Goal: Transaction & Acquisition: Purchase product/service

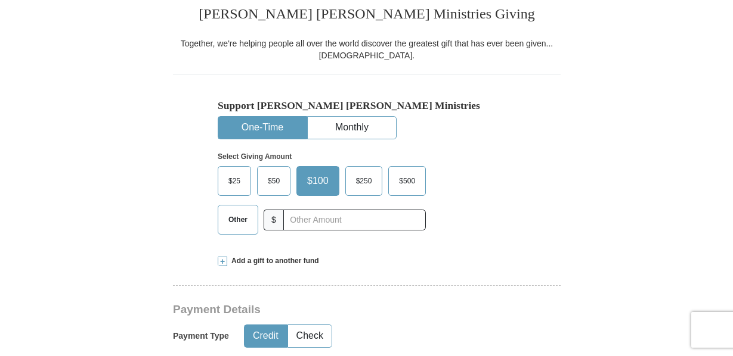
scroll to position [316, 0]
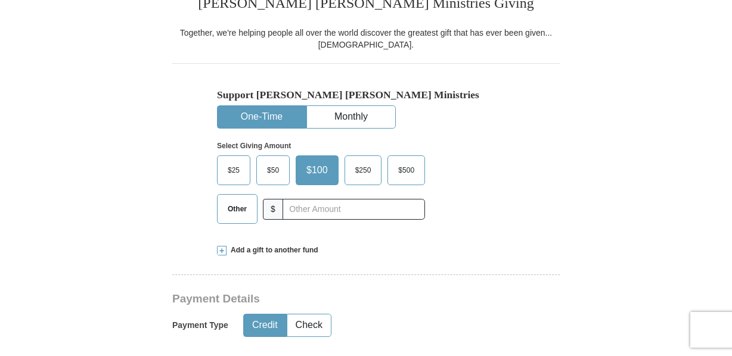
click at [358, 167] on span "$250" at bounding box center [363, 171] width 28 height 18
click at [0, 0] on input "$250" at bounding box center [0, 0] width 0 height 0
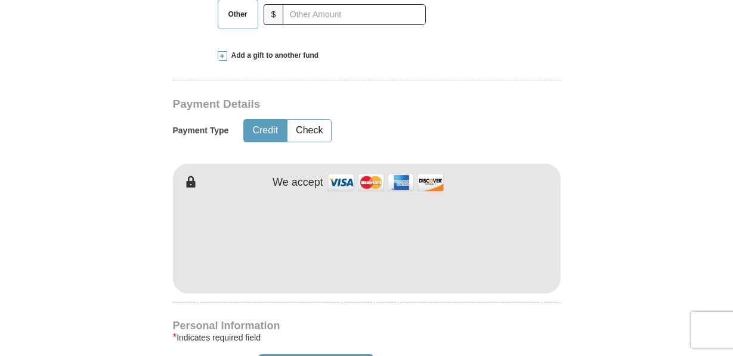
scroll to position [515, 0]
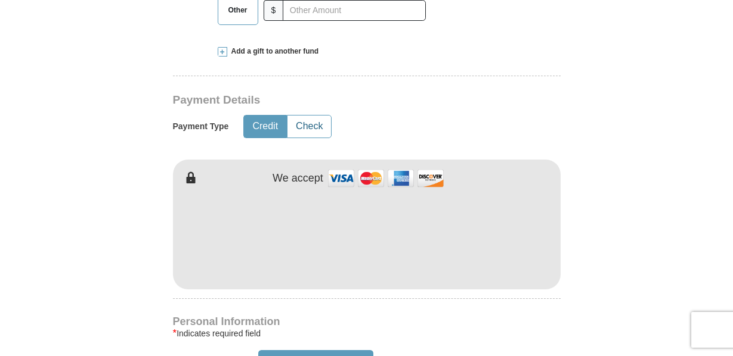
click at [301, 129] on button "Check" at bounding box center [309, 127] width 44 height 22
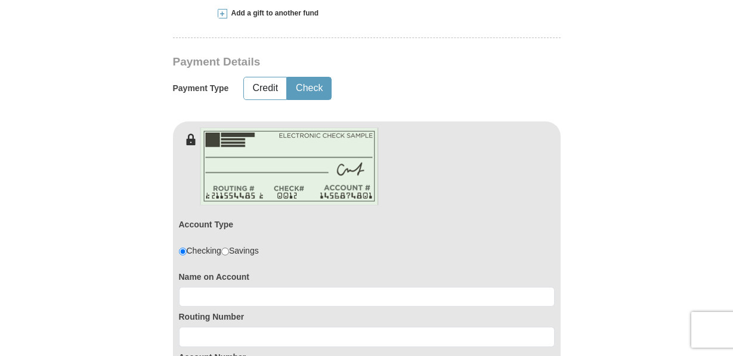
scroll to position [566, 0]
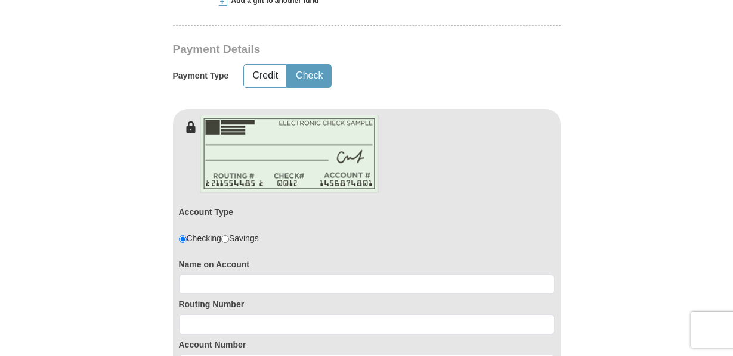
click at [35, 330] on form "Already have an account? Sign in for faster giving. Don't have an account? Crea…" at bounding box center [367, 287] width 680 height 1610
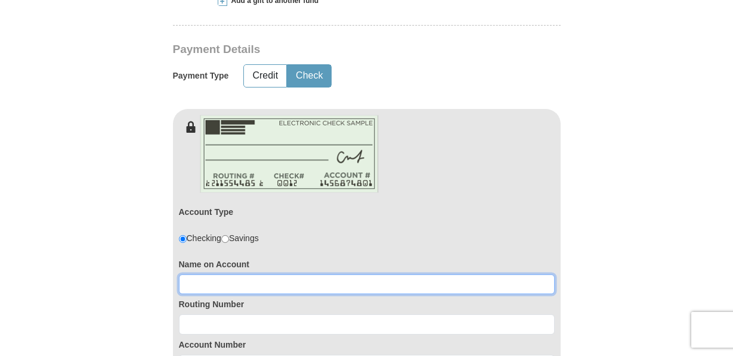
click at [192, 281] on input at bounding box center [367, 285] width 376 height 20
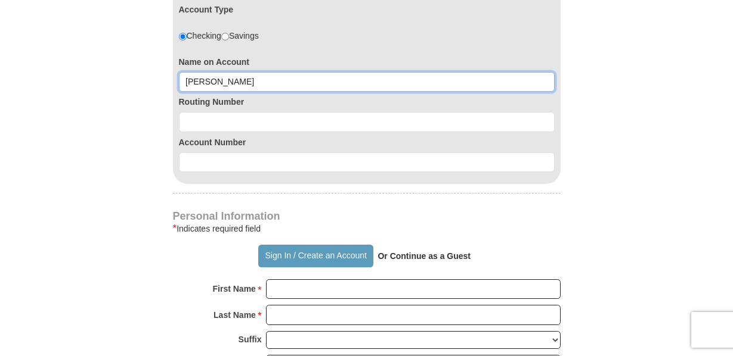
scroll to position [777, 0]
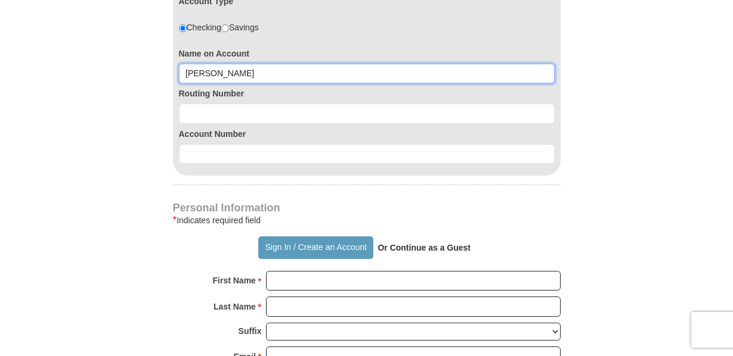
type input "[PERSON_NAME]"
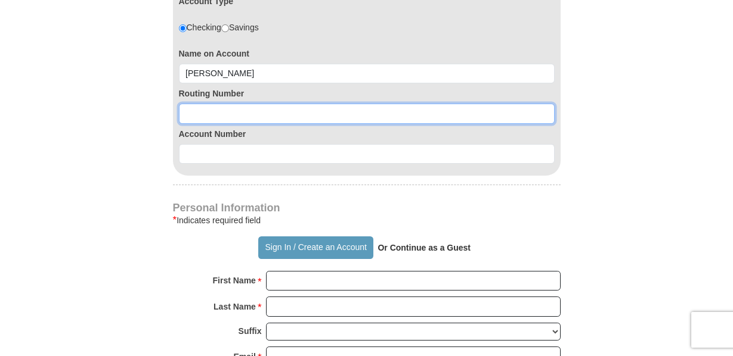
click at [303, 117] on input at bounding box center [367, 114] width 376 height 20
type input "022000046"
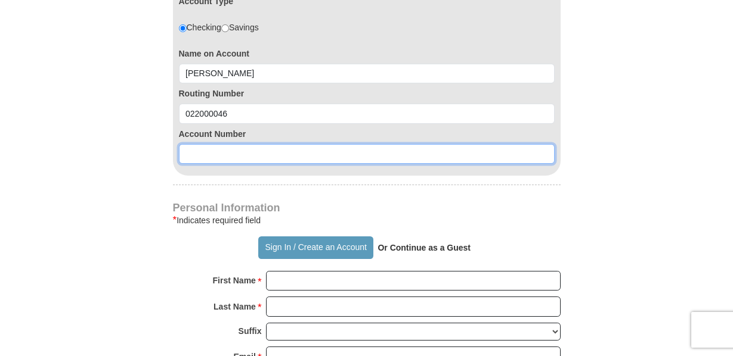
click at [210, 149] on input at bounding box center [367, 154] width 376 height 20
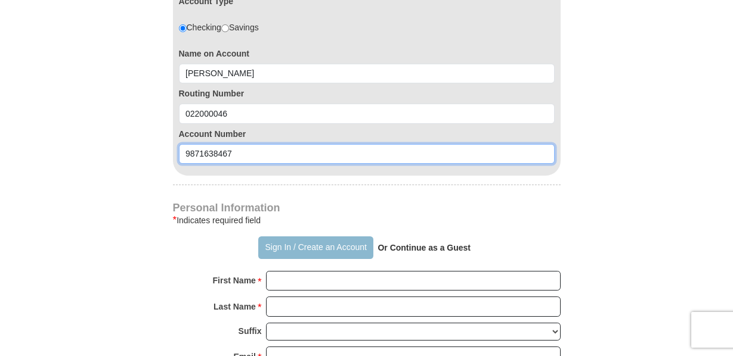
type input "9871638467"
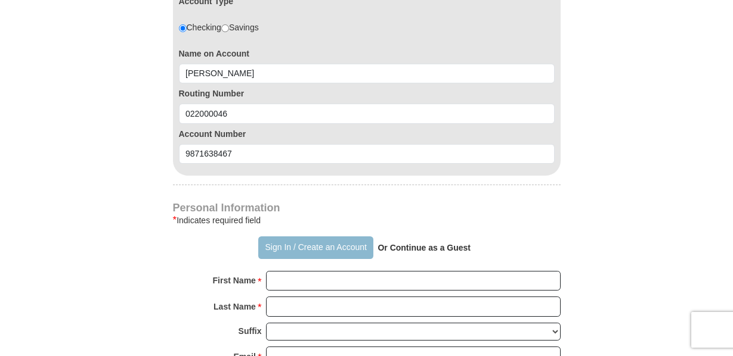
click at [332, 243] on button "Sign In / Create an Account" at bounding box center [315, 248] width 115 height 23
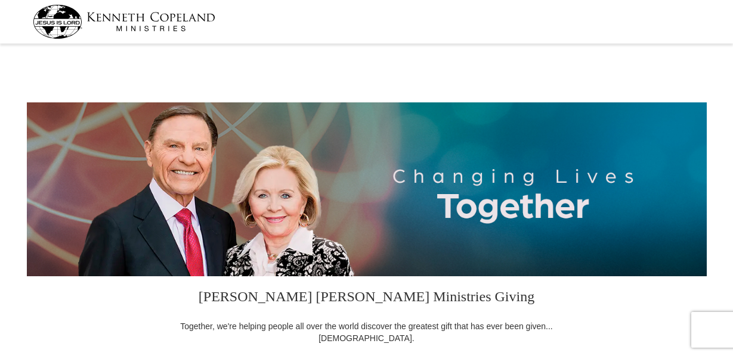
select select "NY"
drag, startPoint x: 731, startPoint y: 21, endPoint x: 736, endPoint y: 43, distance: 22.7
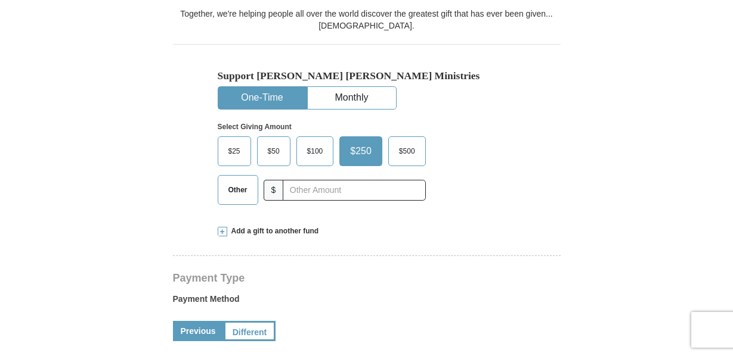
scroll to position [317, 0]
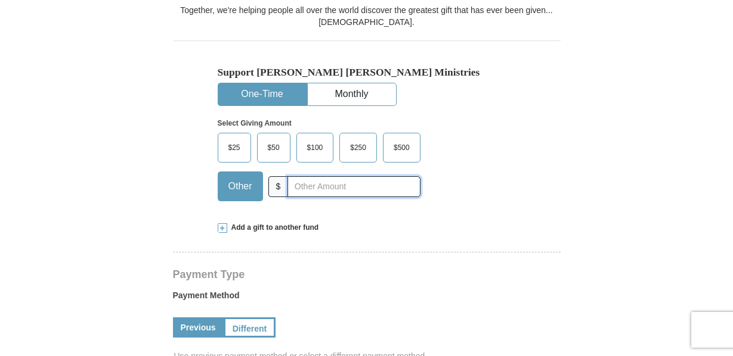
click at [301, 182] on input "text" at bounding box center [353, 186] width 132 height 21
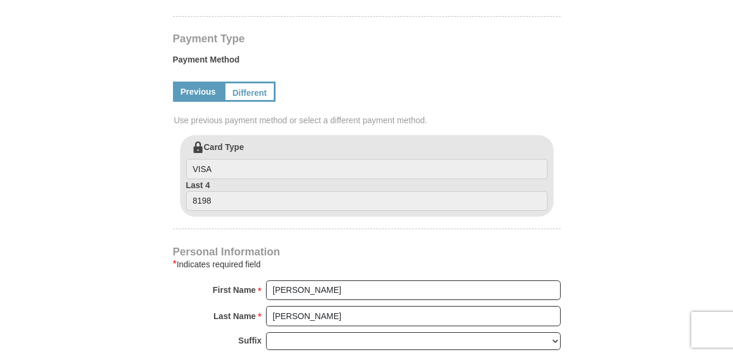
scroll to position [548, 0]
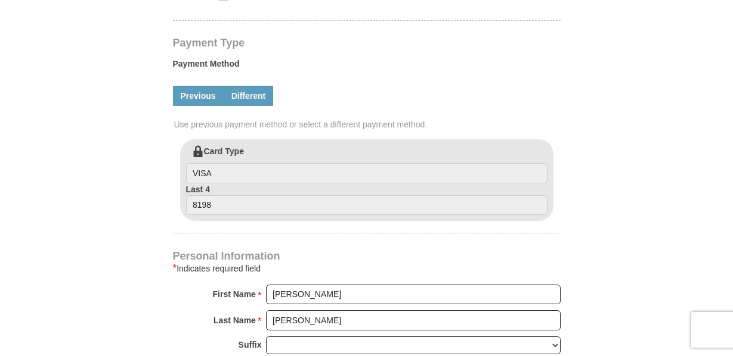
type input "150.00"
click at [259, 88] on link "Different" at bounding box center [249, 96] width 50 height 20
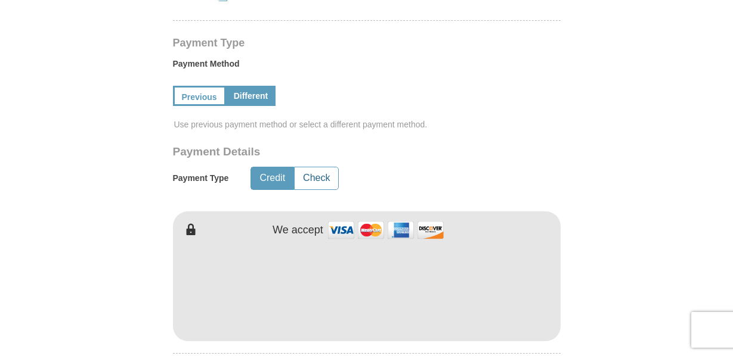
click at [311, 177] on button "Check" at bounding box center [316, 179] width 44 height 22
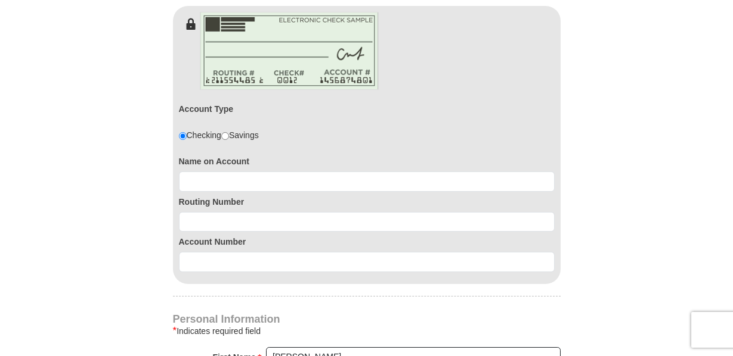
scroll to position [758, 0]
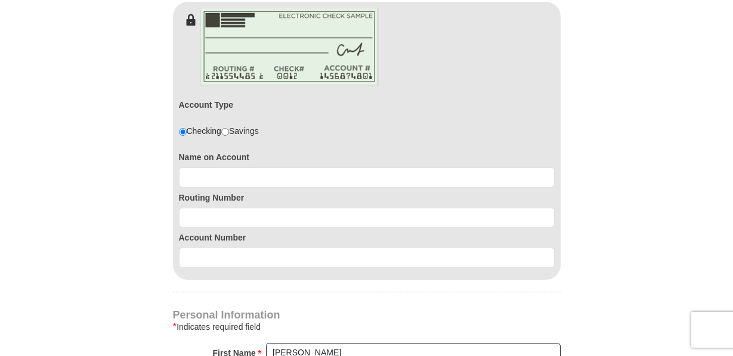
click at [181, 131] on input "radio" at bounding box center [183, 132] width 8 height 8
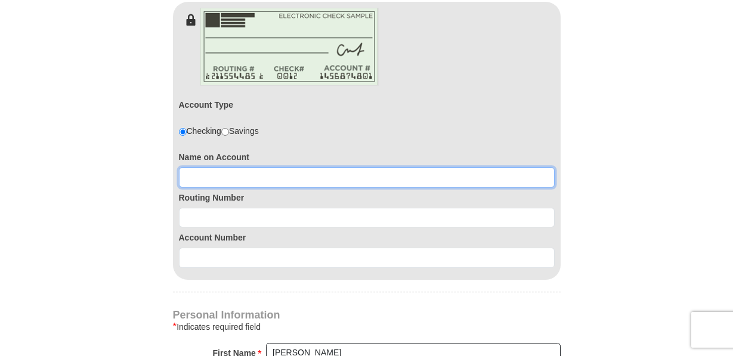
click at [197, 180] on input at bounding box center [367, 178] width 376 height 20
type input "[PERSON_NAME]"
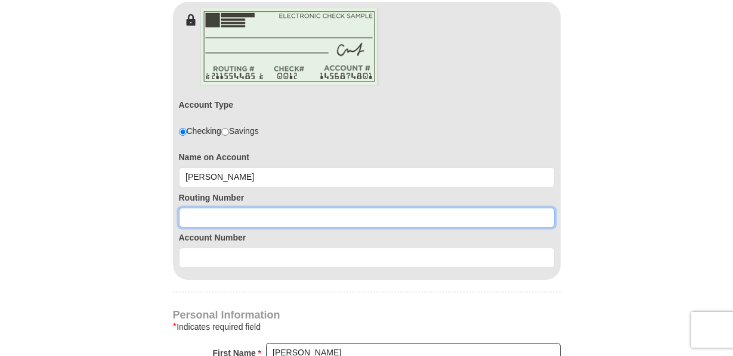
click at [234, 218] on input at bounding box center [367, 218] width 376 height 20
click at [193, 221] on input "02000046" at bounding box center [367, 218] width 376 height 20
type input "022000046"
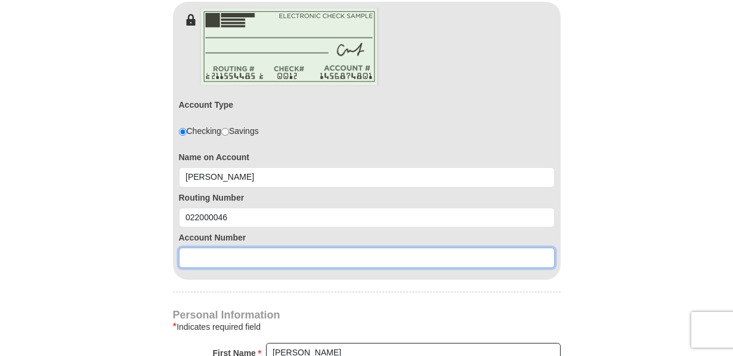
click at [220, 256] on input at bounding box center [367, 258] width 376 height 20
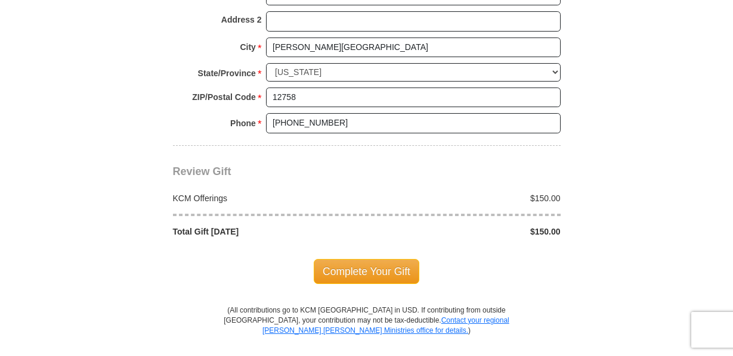
scroll to position [1250, 0]
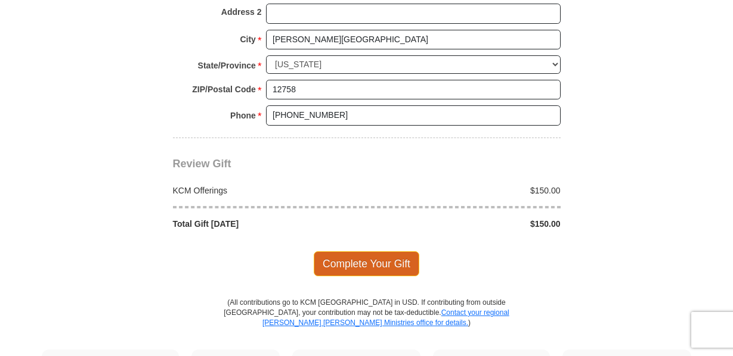
type input "9871638467"
click at [377, 264] on span "Complete Your Gift" at bounding box center [367, 264] width 106 height 25
